Goal: Task Accomplishment & Management: Complete application form

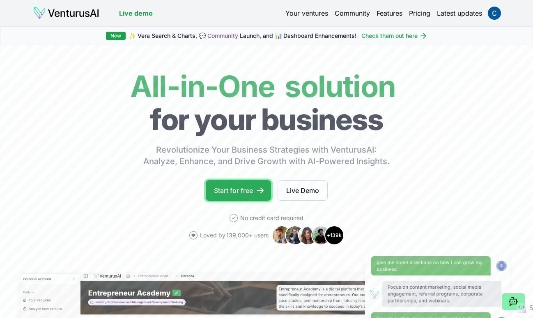
click at [235, 194] on link "Start for free" at bounding box center [238, 190] width 65 height 21
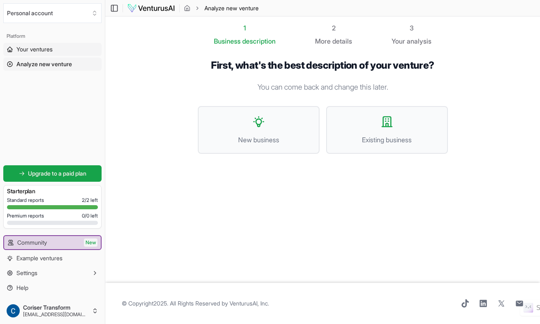
click at [38, 52] on span "Your ventures" at bounding box center [34, 49] width 36 height 8
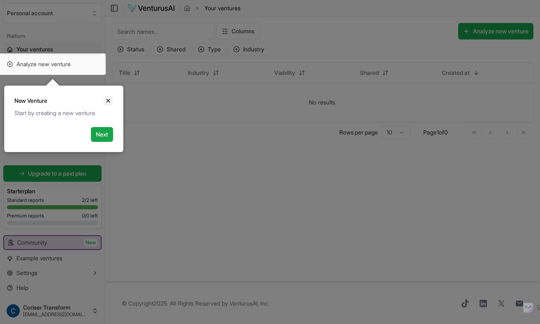
click at [110, 98] on icon "Close" at bounding box center [108, 100] width 7 height 7
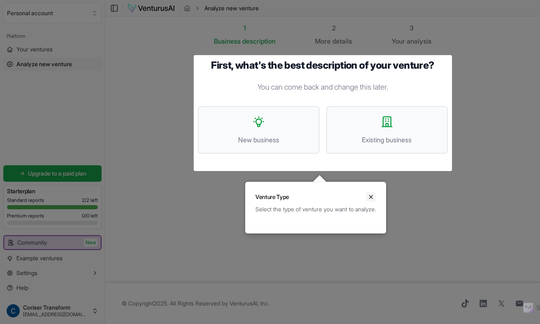
click at [372, 198] on icon "Close" at bounding box center [370, 196] width 3 height 3
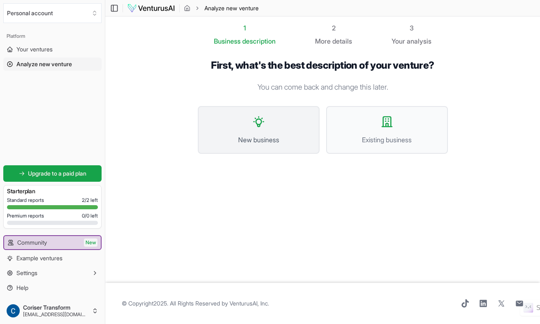
click at [276, 126] on button "New business" at bounding box center [259, 130] width 122 height 48
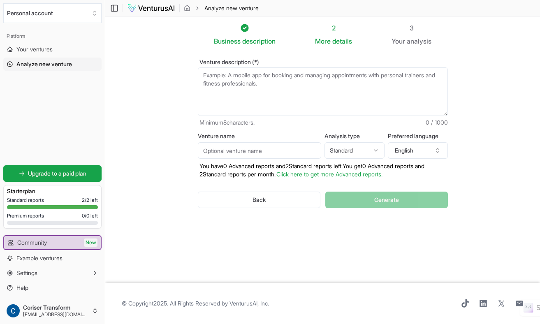
click at [10, 64] on icon at bounding box center [9, 64] width 5 height 5
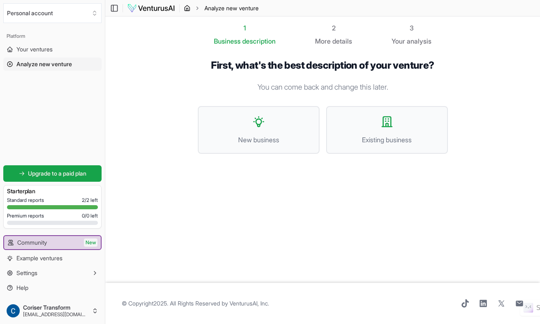
click at [187, 7] on icon "breadcrumb" at bounding box center [187, 8] width 7 height 7
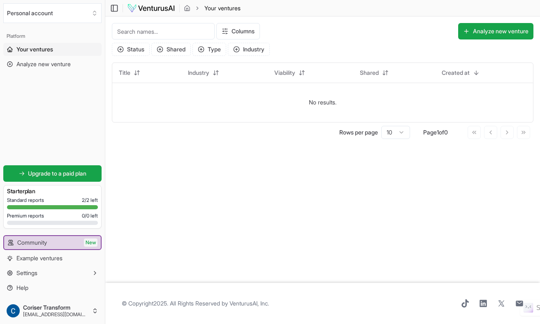
click at [157, 7] on img at bounding box center [151, 8] width 48 height 10
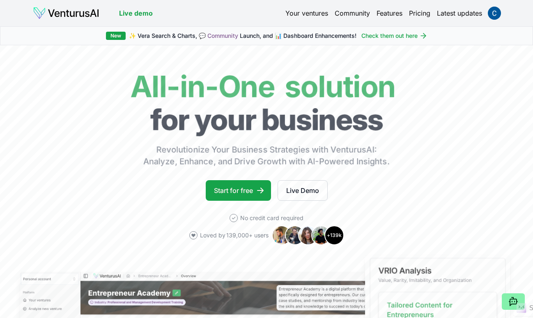
click at [390, 14] on link "Features" at bounding box center [390, 13] width 26 height 10
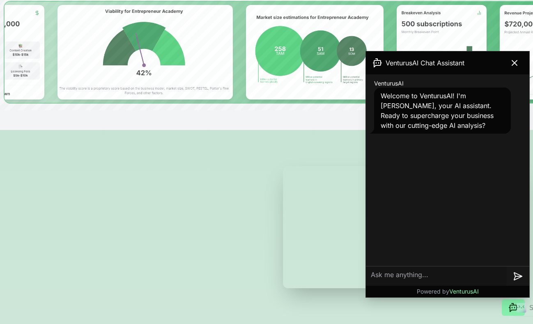
scroll to position [82, 0]
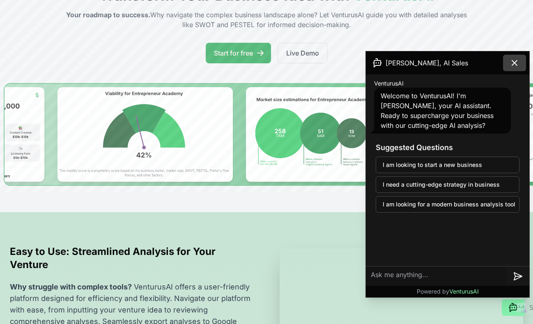
click at [515, 59] on icon at bounding box center [515, 63] width 10 height 10
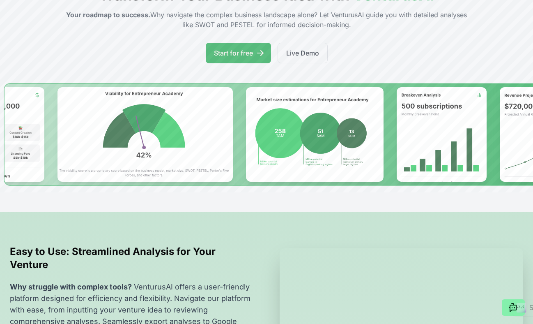
scroll to position [0, 0]
